Goal: Check status

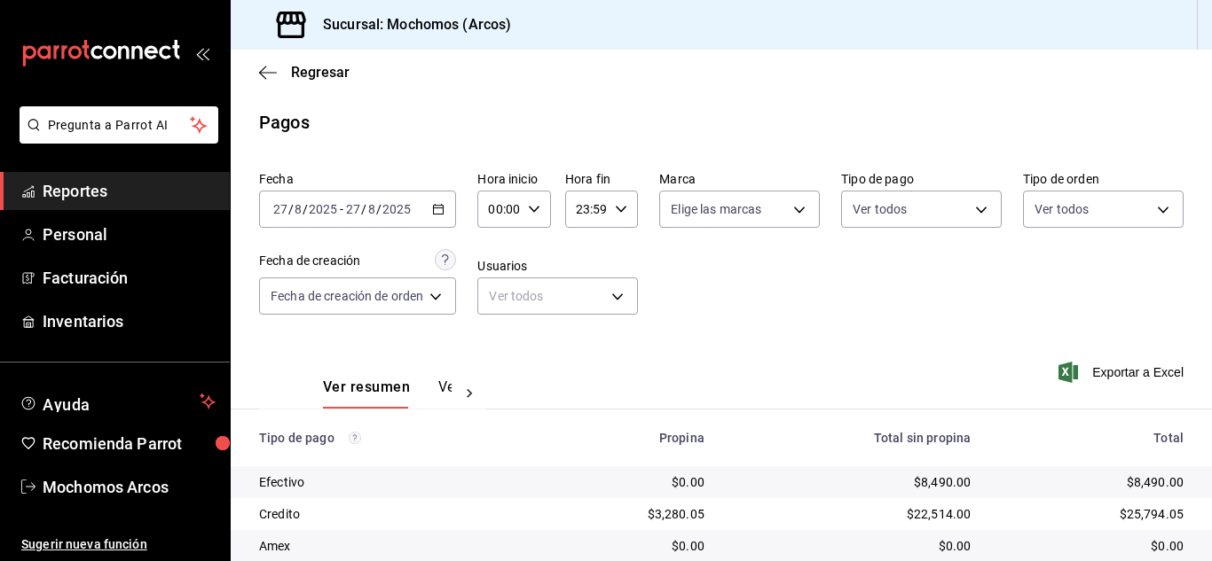
scroll to position [222, 0]
click at [529, 210] on icon "button" at bounding box center [534, 209] width 12 height 12
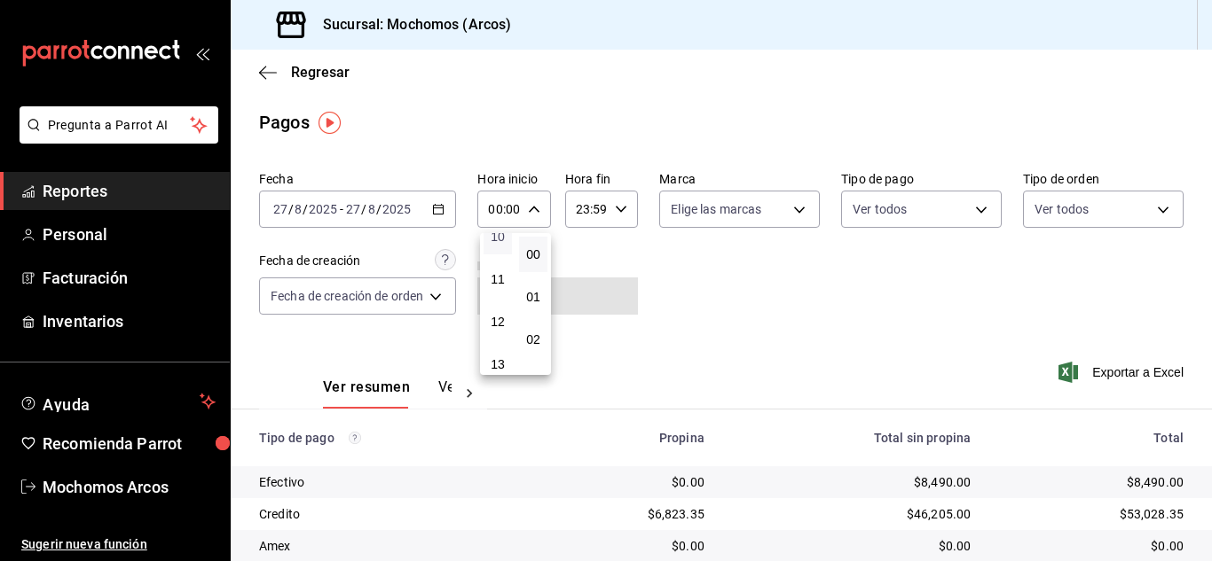
click at [501, 236] on span "10" at bounding box center [497, 237] width 7 height 14
type input "10:00"
drag, startPoint x: 1202, startPoint y: 200, endPoint x: 1203, endPoint y: 303, distance: 102.9
click at [1203, 303] on div at bounding box center [606, 280] width 1212 height 561
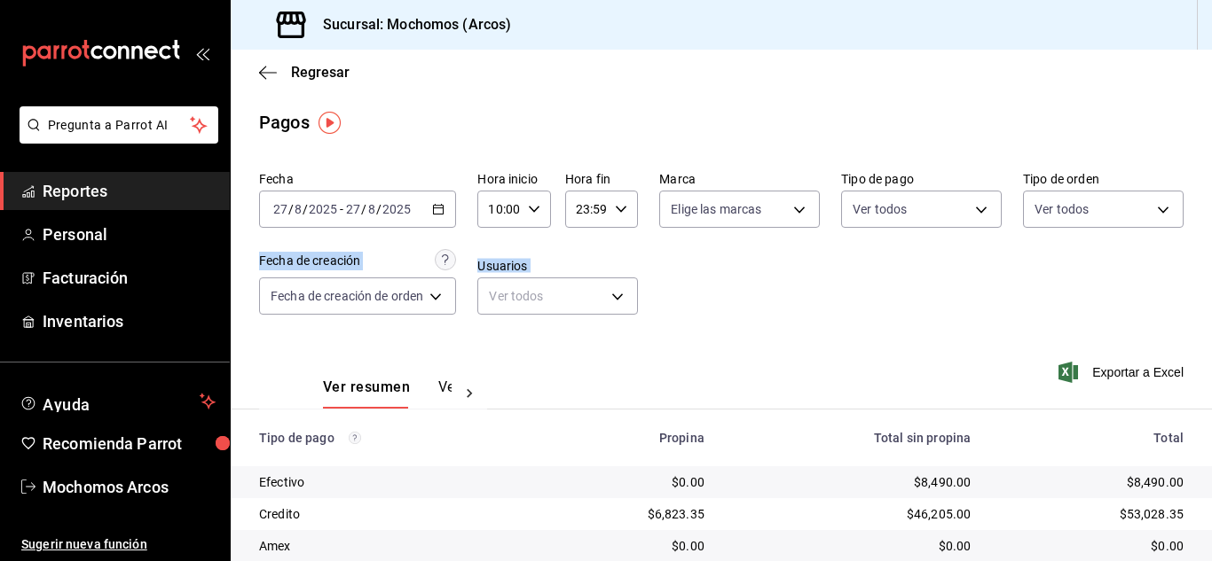
drag, startPoint x: 1207, startPoint y: 286, endPoint x: 1211, endPoint y: 350, distance: 64.9
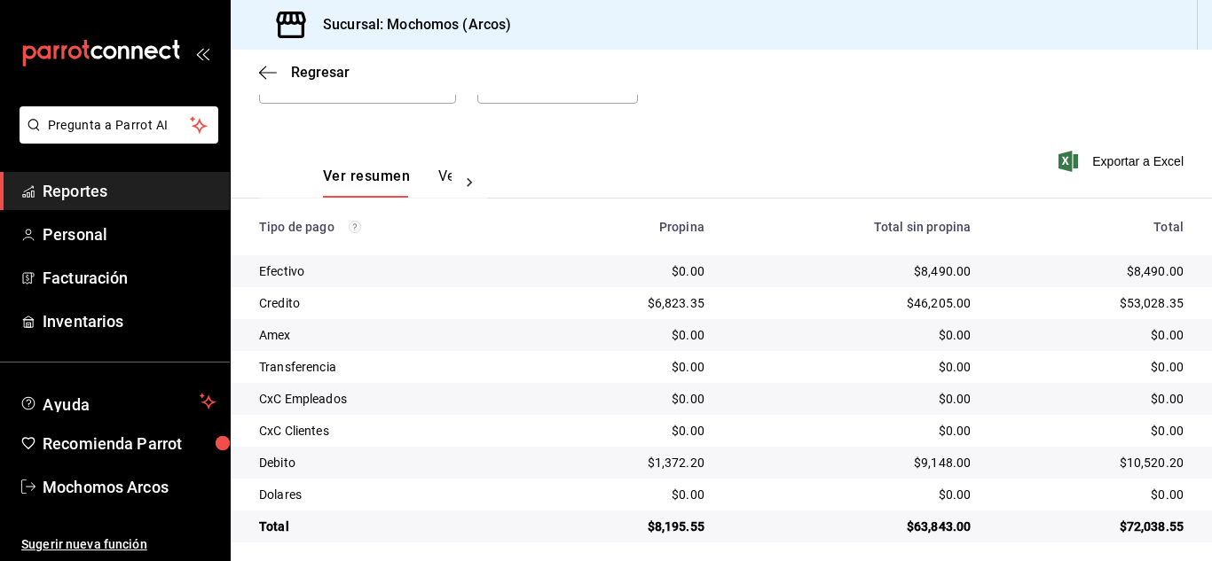
scroll to position [222, 0]
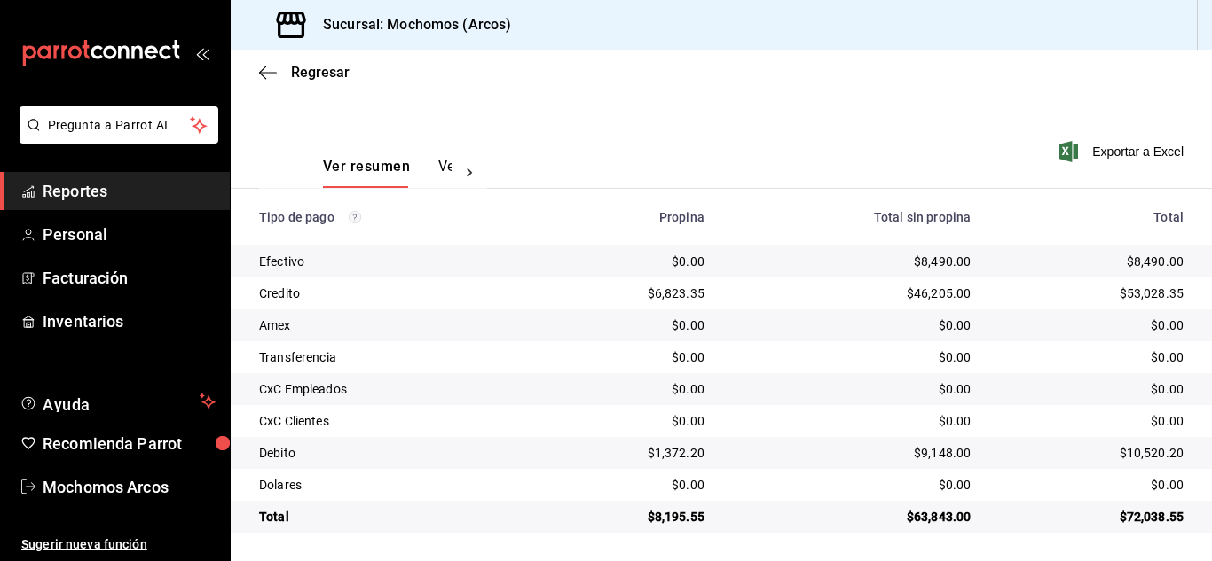
click at [944, 522] on div "$63,843.00" at bounding box center [852, 517] width 238 height 18
